Goal: Task Accomplishment & Management: Complete application form

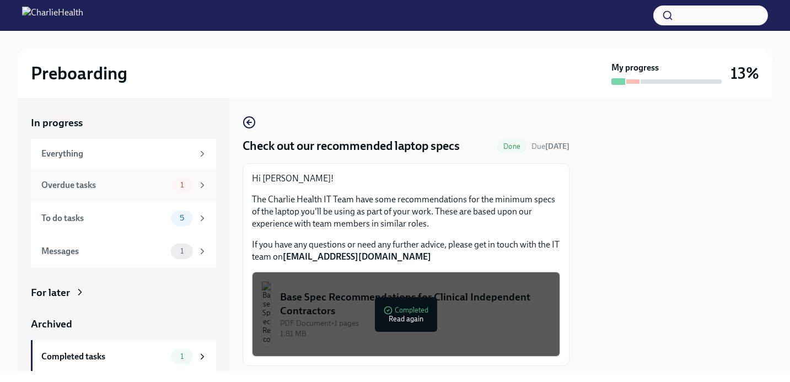
click at [121, 180] on div "Overdue tasks" at bounding box center [103, 185] width 125 height 12
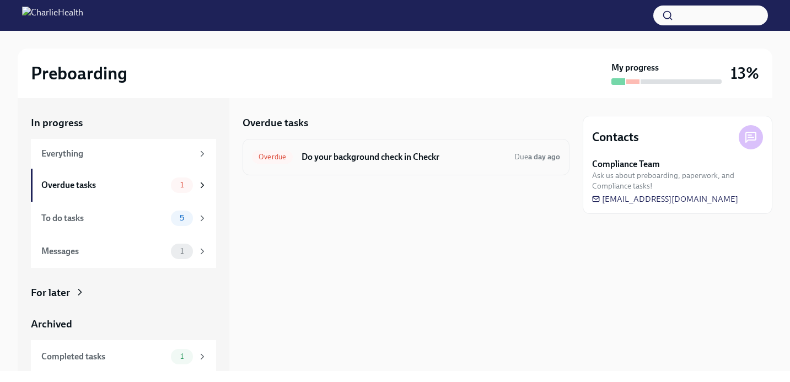
click at [376, 160] on h6 "Do your background check in Checkr" at bounding box center [404, 157] width 204 height 12
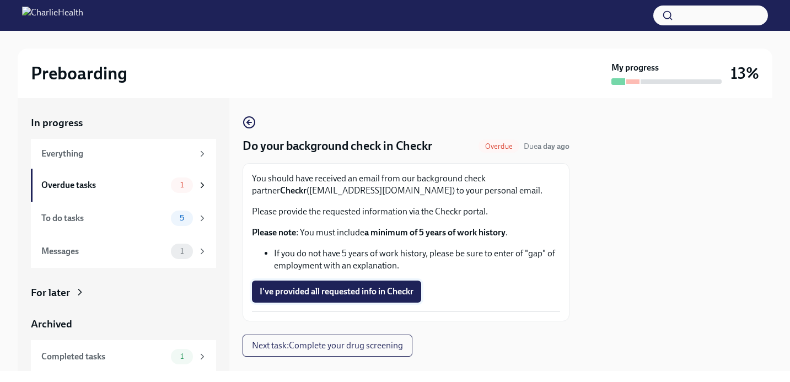
click at [341, 286] on button "I've provided all requested info in Checkr" at bounding box center [336, 292] width 169 height 22
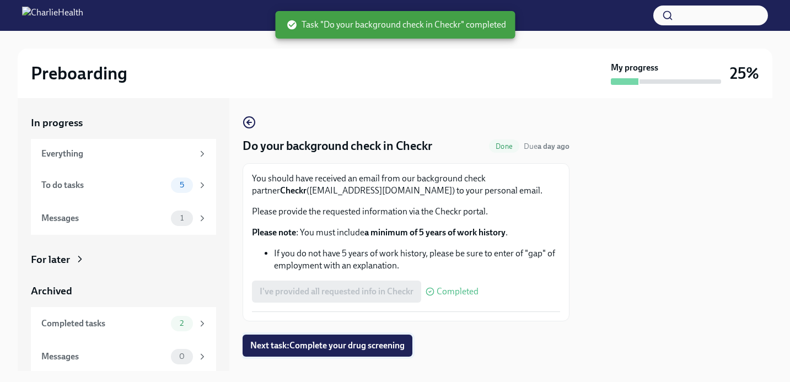
click at [342, 345] on span "Next task : Complete your drug screening" at bounding box center [327, 345] width 154 height 11
